Goal: Information Seeking & Learning: Learn about a topic

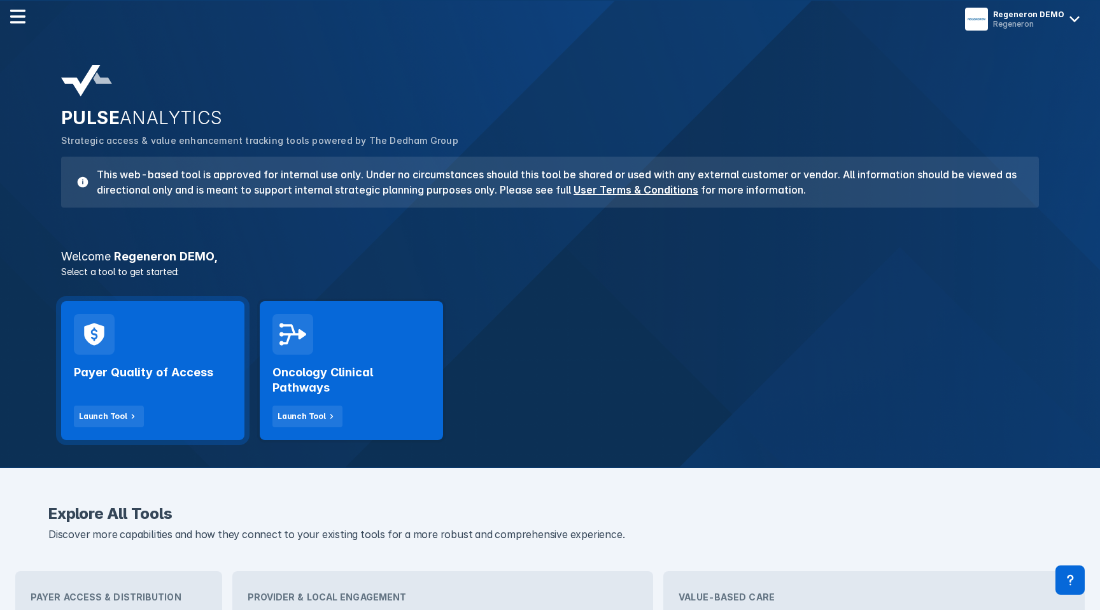
click at [171, 398] on div "Payer Quality of Access Launch Tool" at bounding box center [153, 390] width 158 height 73
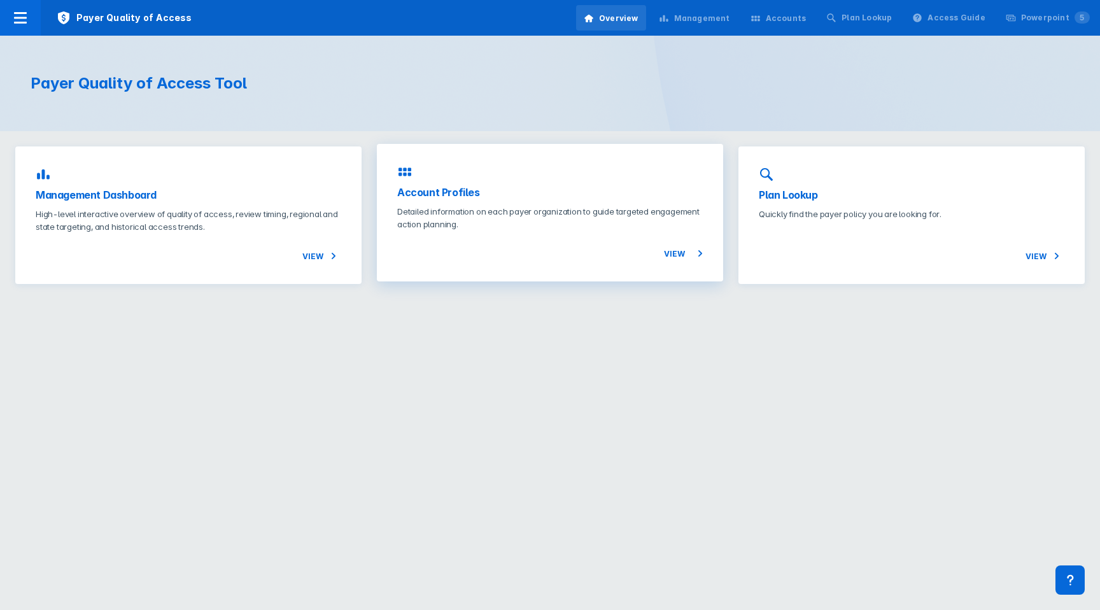
click at [494, 214] on p "Detailed information on each payer organization to guide targeted engagement ac…" at bounding box center [549, 217] width 305 height 25
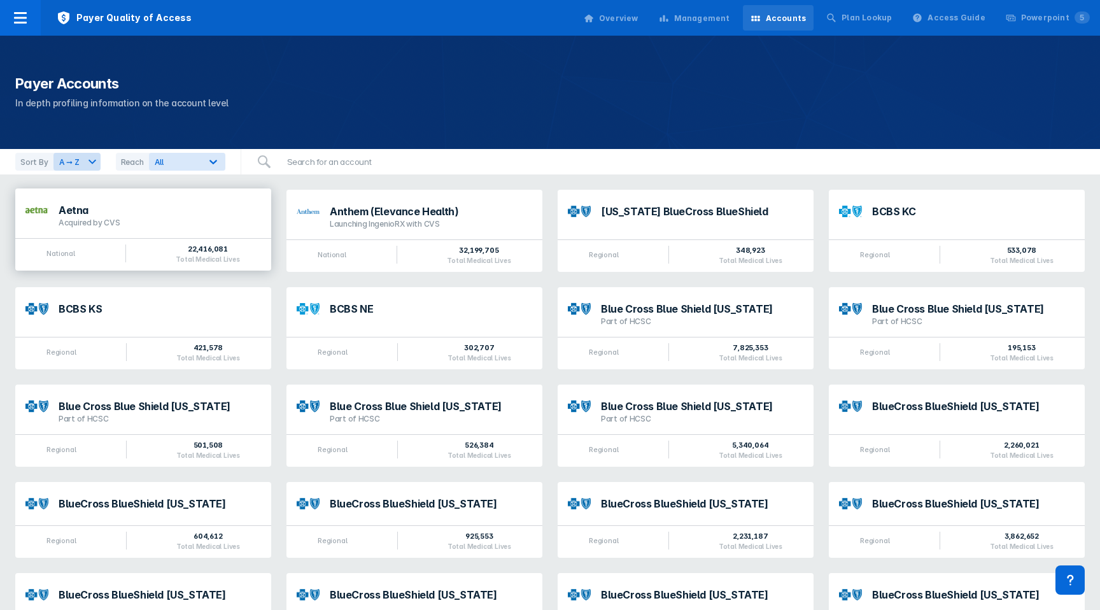
click at [174, 229] on div "Aetna Acquired by CVS" at bounding box center [143, 213] width 256 height 50
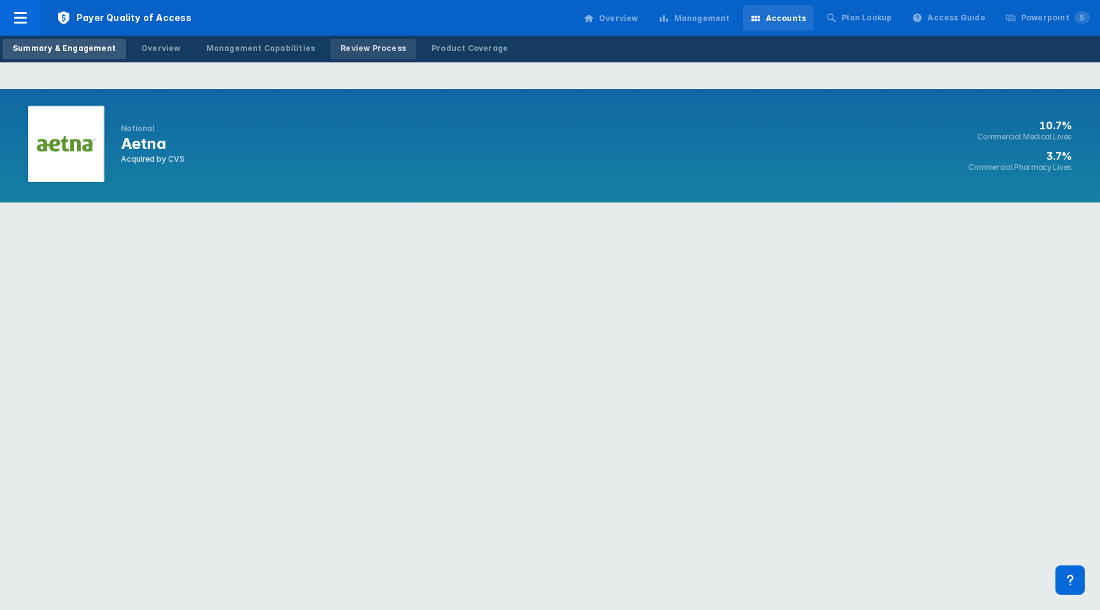
click at [355, 52] on div "Review Process" at bounding box center [373, 48] width 66 height 11
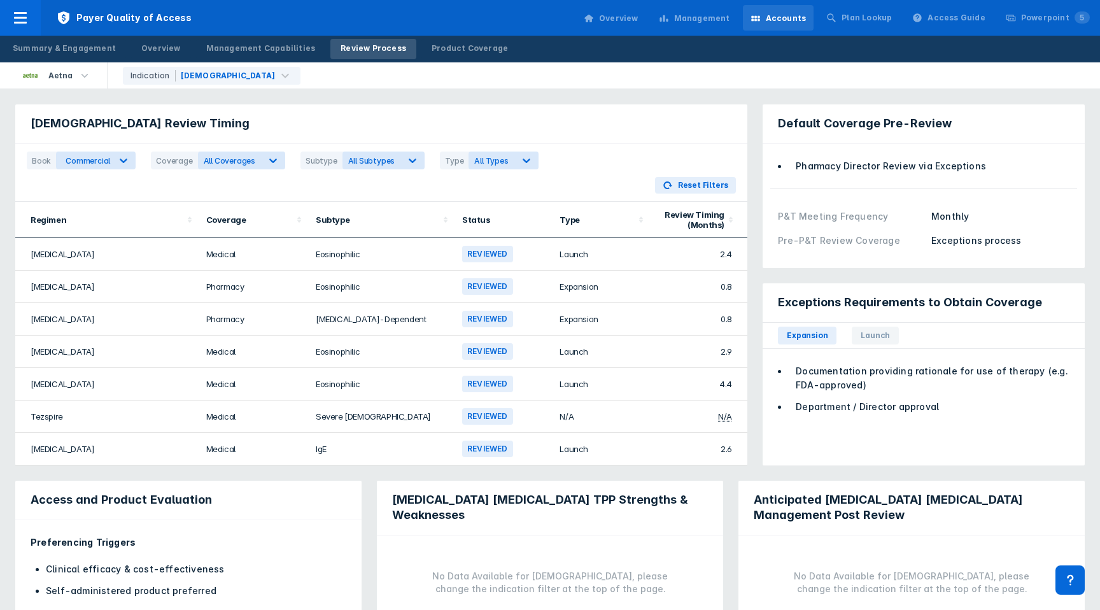
scroll to position [92, 0]
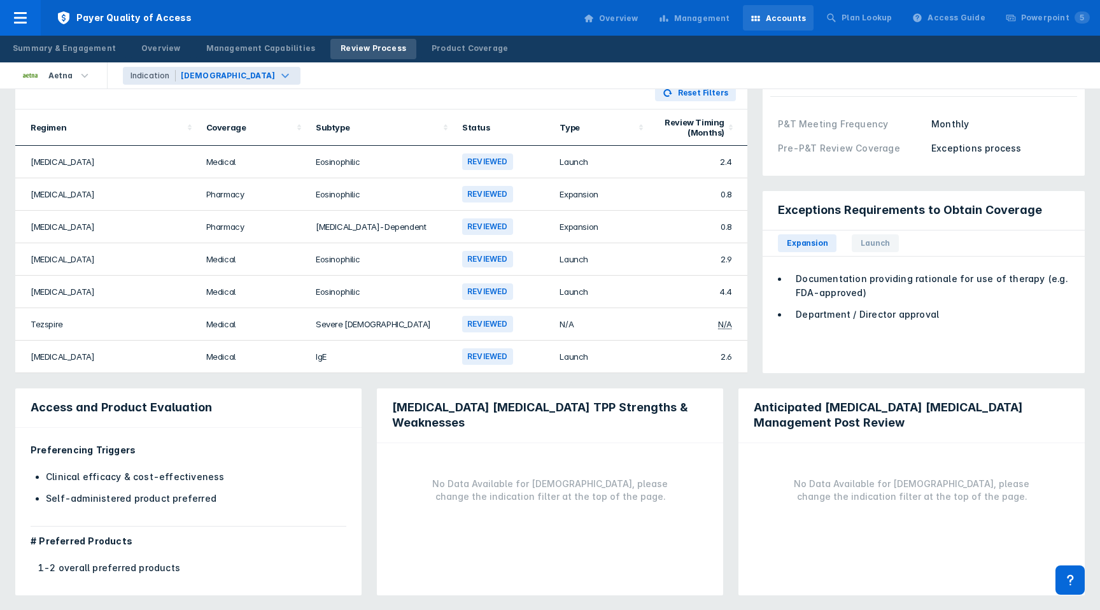
click at [153, 75] on div "Indication" at bounding box center [152, 75] width 45 height 11
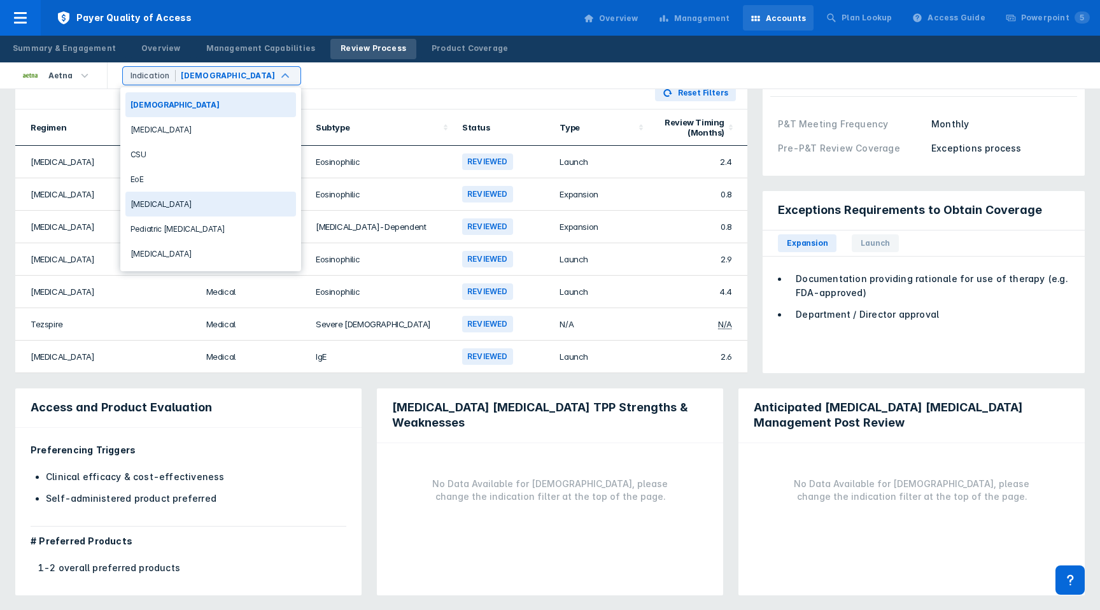
click at [171, 202] on div "[MEDICAL_DATA]" at bounding box center [210, 204] width 171 height 25
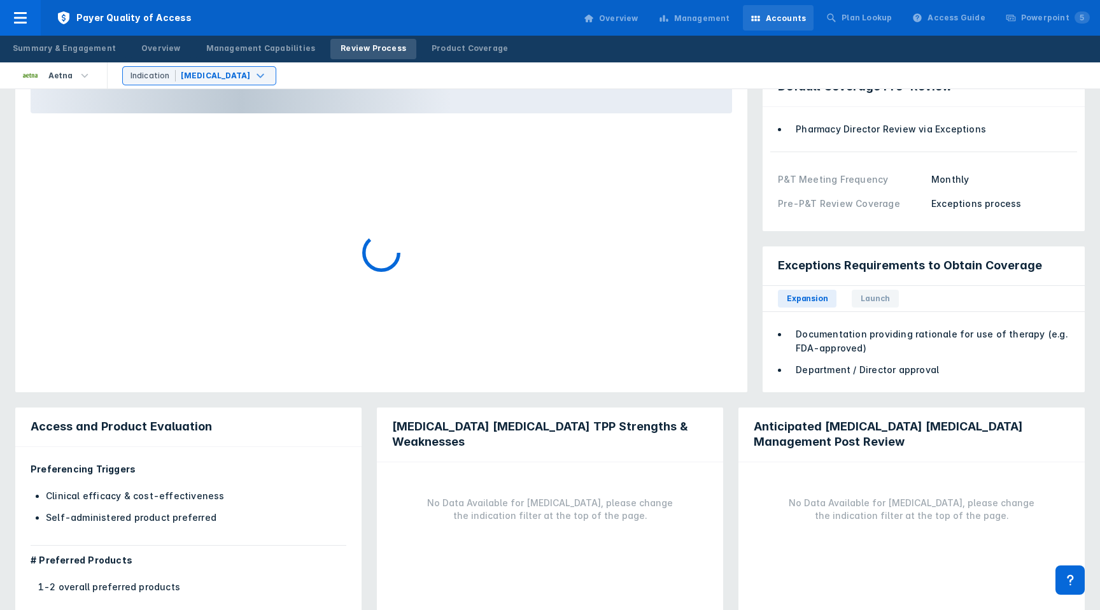
scroll to position [57, 0]
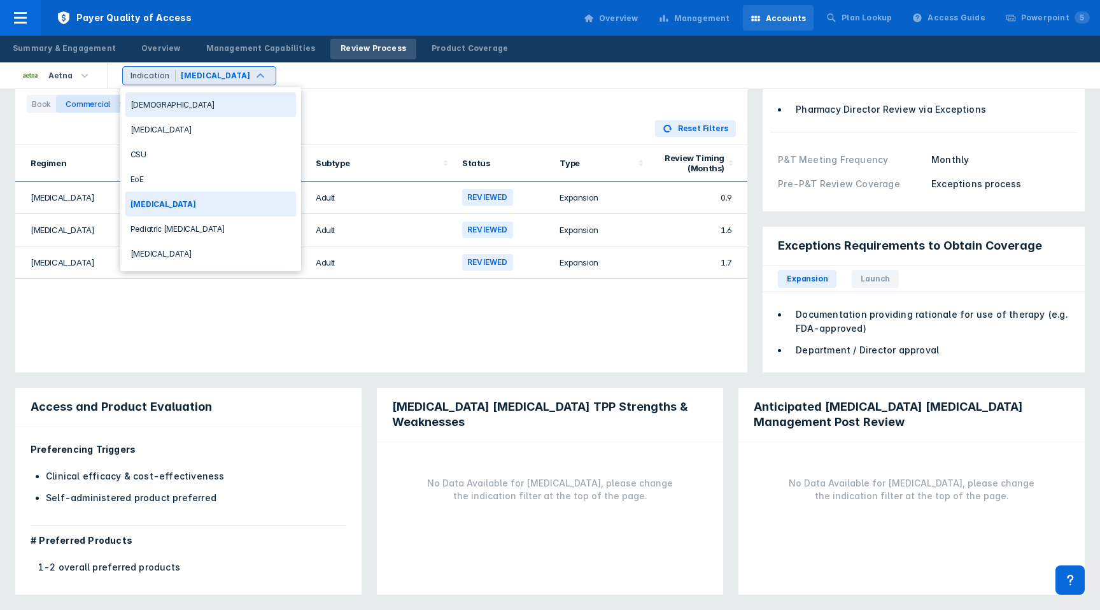
click at [203, 73] on div "[MEDICAL_DATA]" at bounding box center [216, 75] width 70 height 11
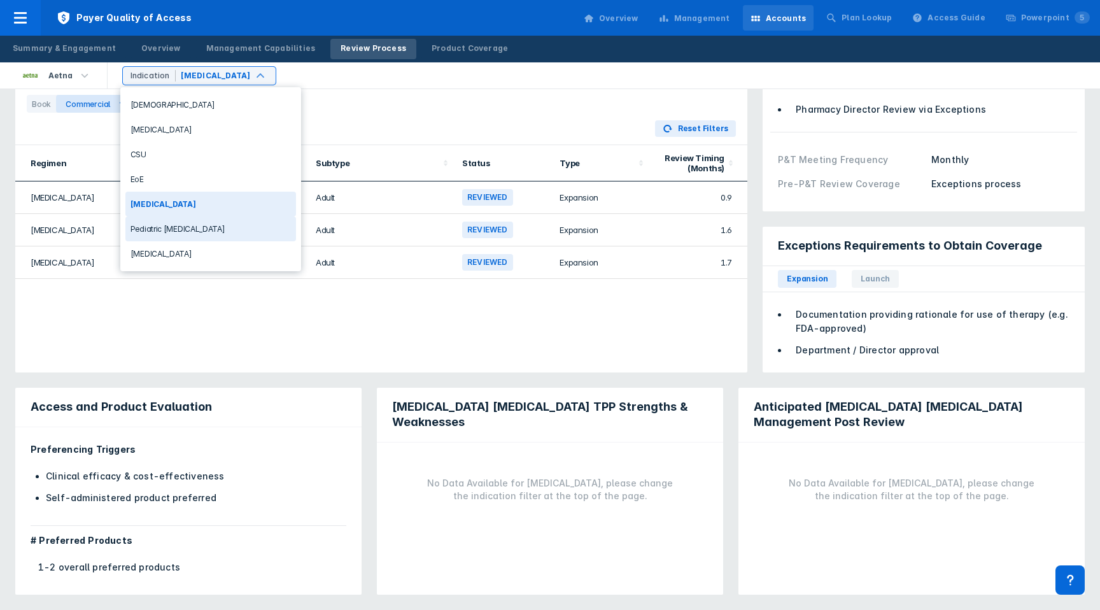
click at [181, 224] on div "Pediatric [MEDICAL_DATA]" at bounding box center [210, 228] width 171 height 25
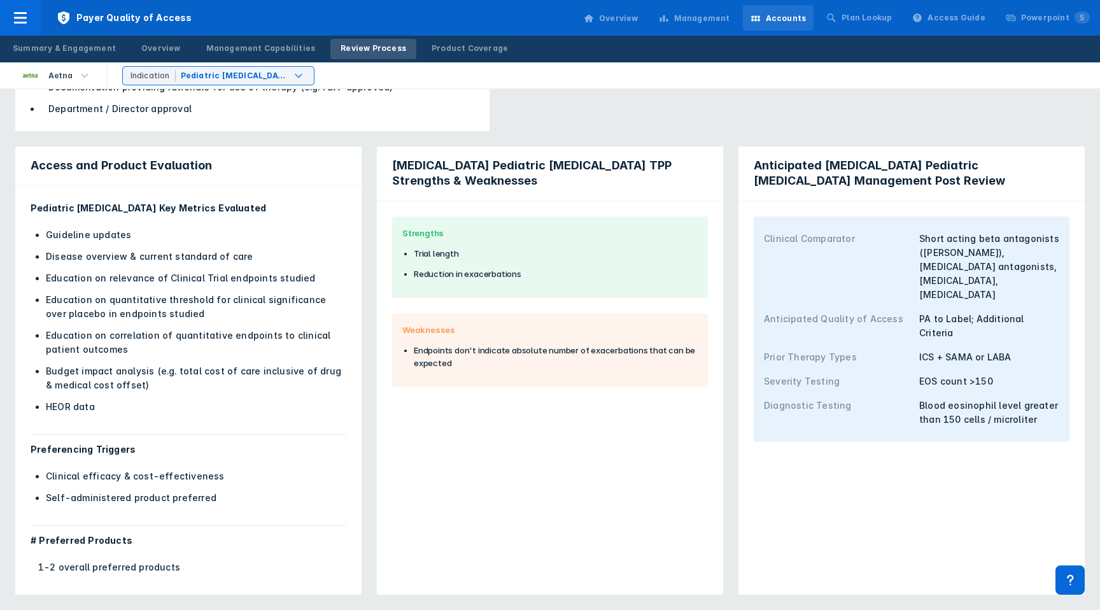
scroll to position [298, 0]
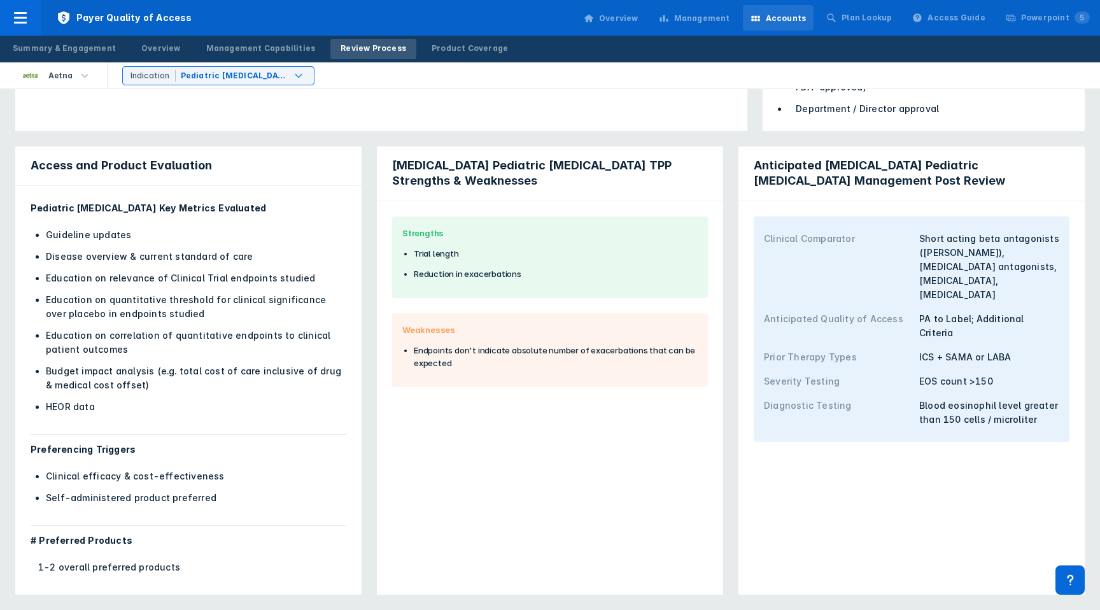
click at [379, 183] on div "[MEDICAL_DATA] Pediatric [MEDICAL_DATA] TPP Strengths & Weaknesses" at bounding box center [550, 173] width 346 height 54
